Goal: Check status

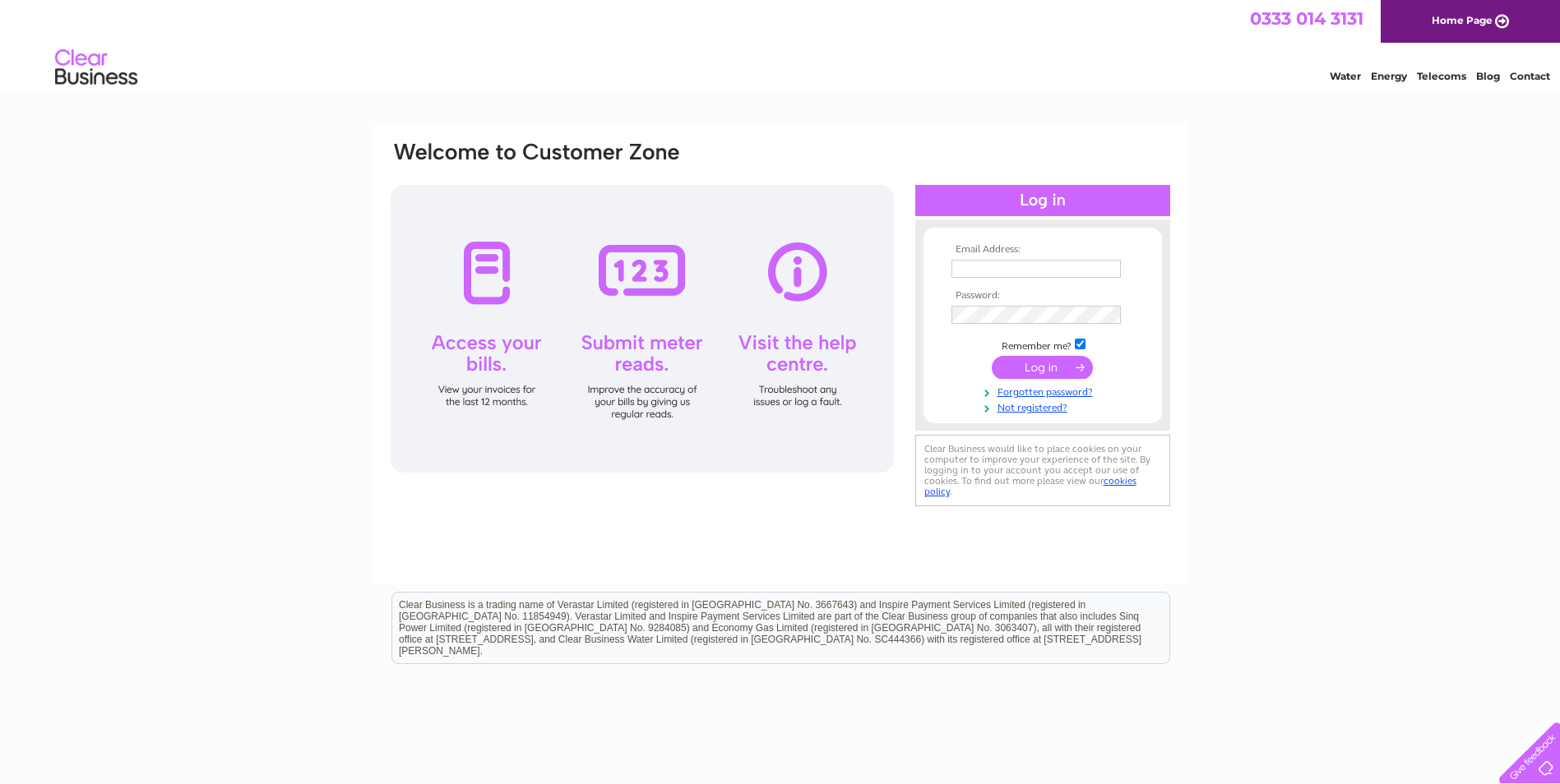
type input "[EMAIL_ADDRESS][DOMAIN_NAME]"
click at [1041, 370] on input "submit" at bounding box center [1041, 367] width 101 height 23
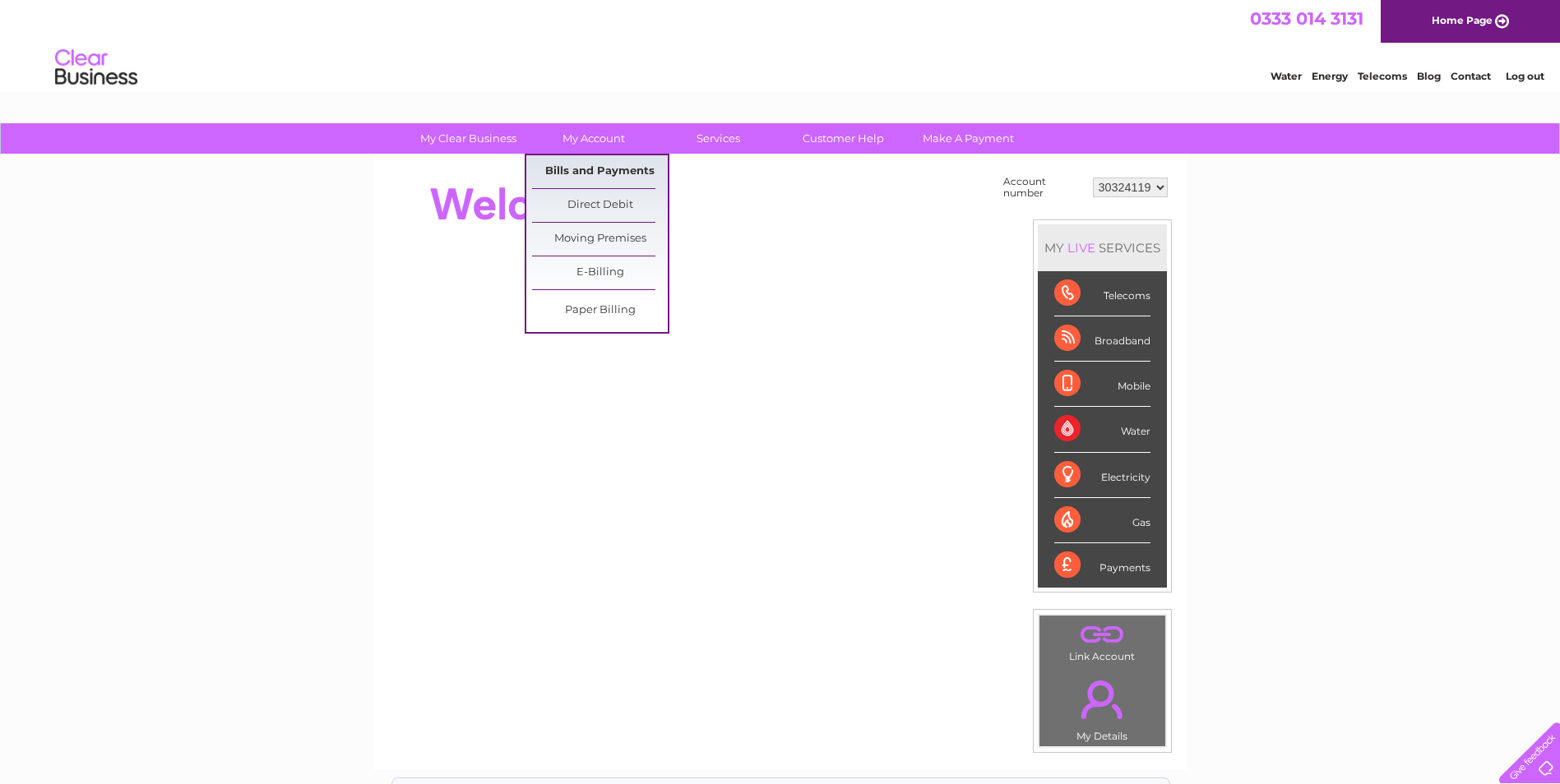
click at [577, 162] on link "Bills and Payments" at bounding box center [600, 171] width 135 height 33
click at [577, 166] on link "Bills and Payments" at bounding box center [600, 171] width 135 height 33
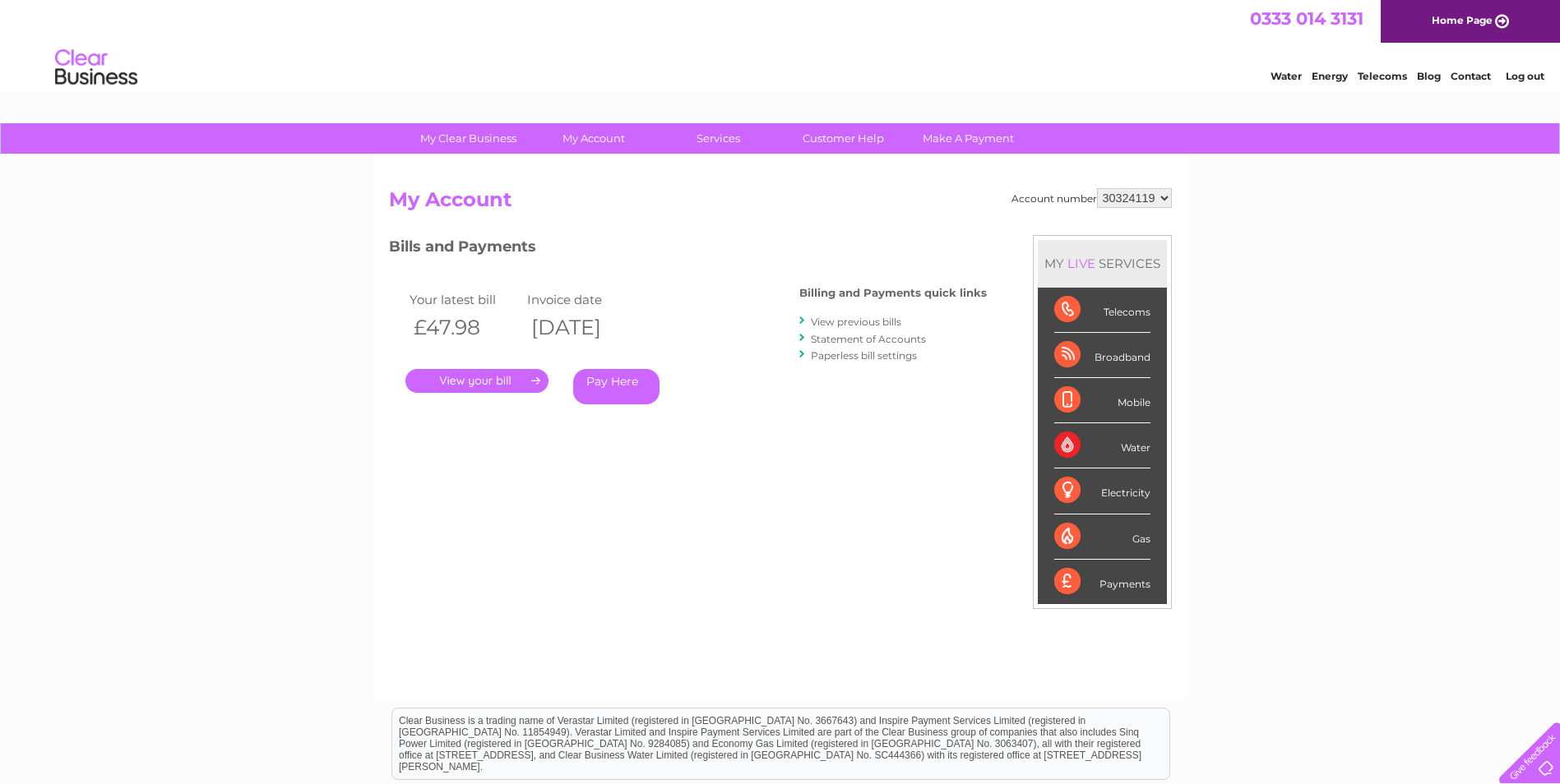
click at [476, 377] on link "." at bounding box center [476, 381] width 143 height 24
